Goal: Task Accomplishment & Management: Complete application form

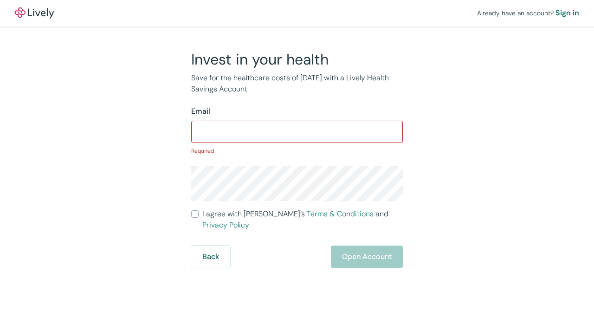
click at [299, 234] on form "Email ​ Required I agree with Lively’s Terms & Conditions and Privacy Policy Ba…" at bounding box center [296, 187] width 211 height 162
click at [259, 127] on input "Email" at bounding box center [296, 131] width 211 height 19
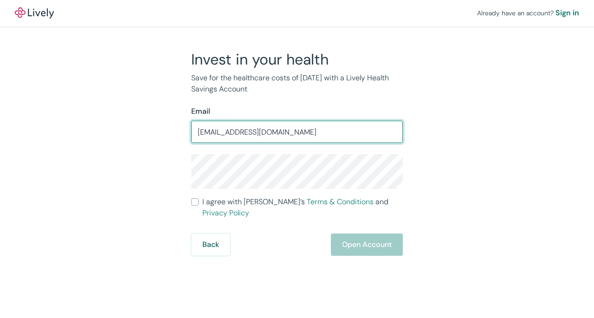
type input "[EMAIL_ADDRESS][DOMAIN_NAME]"
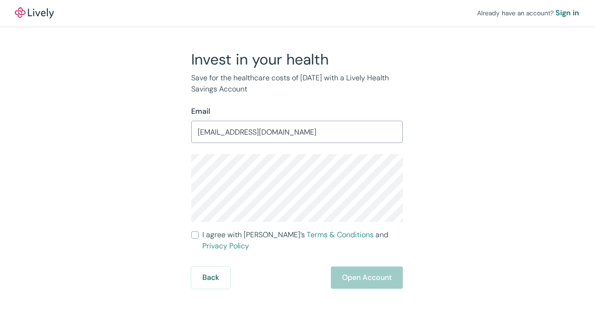
click at [442, 159] on div "Invest in your health Save for the healthcare costs of [DATE] with a Lively Hea…" at bounding box center [291, 169] width 445 height 238
click at [192, 234] on input "I agree with Lively’s Terms & Conditions and Privacy Policy" at bounding box center [194, 234] width 7 height 7
checkbox input "true"
click at [355, 269] on button "Open Account" at bounding box center [367, 277] width 72 height 22
